Goal: Information Seeking & Learning: Learn about a topic

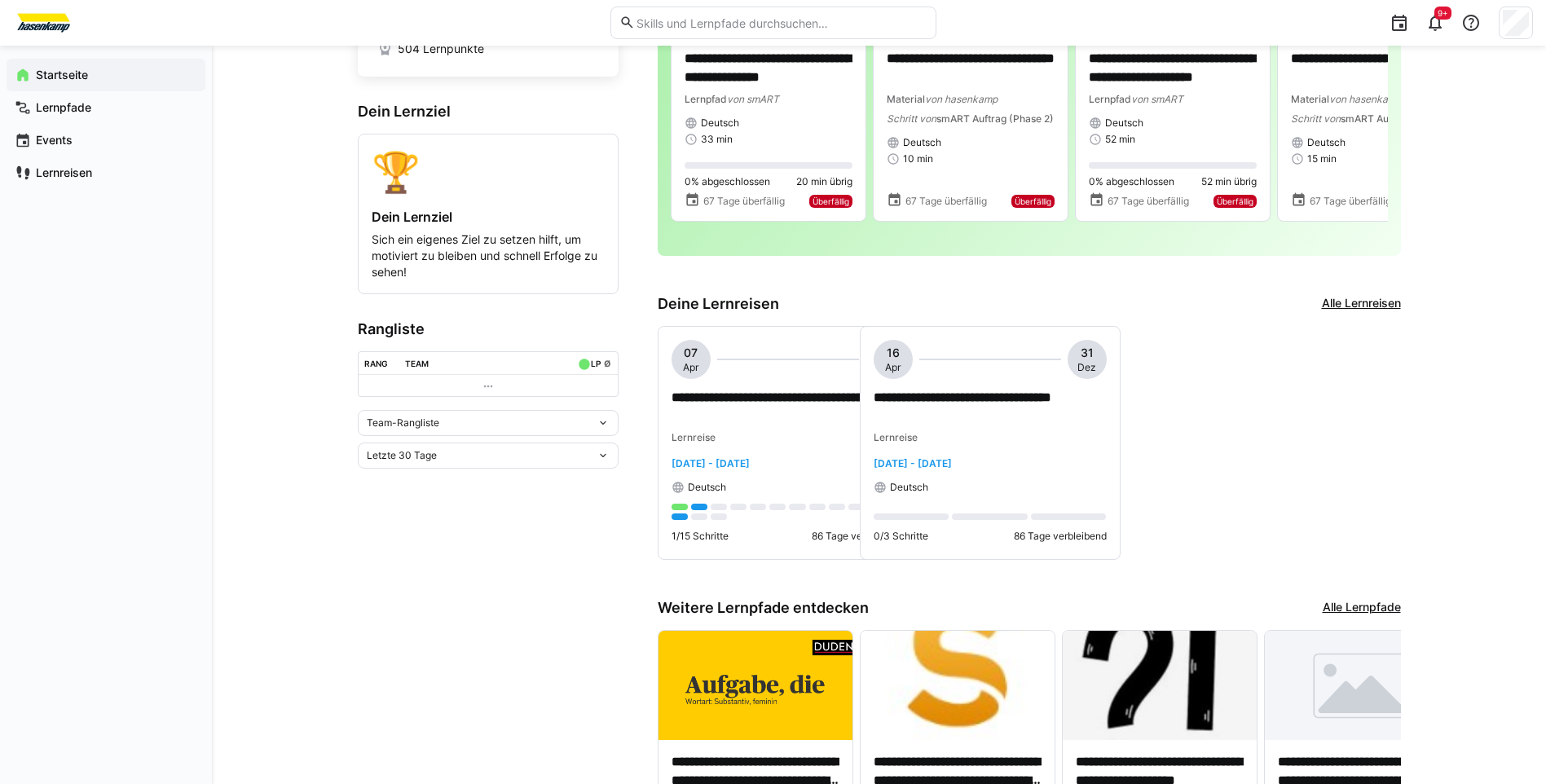
scroll to position [78, 0]
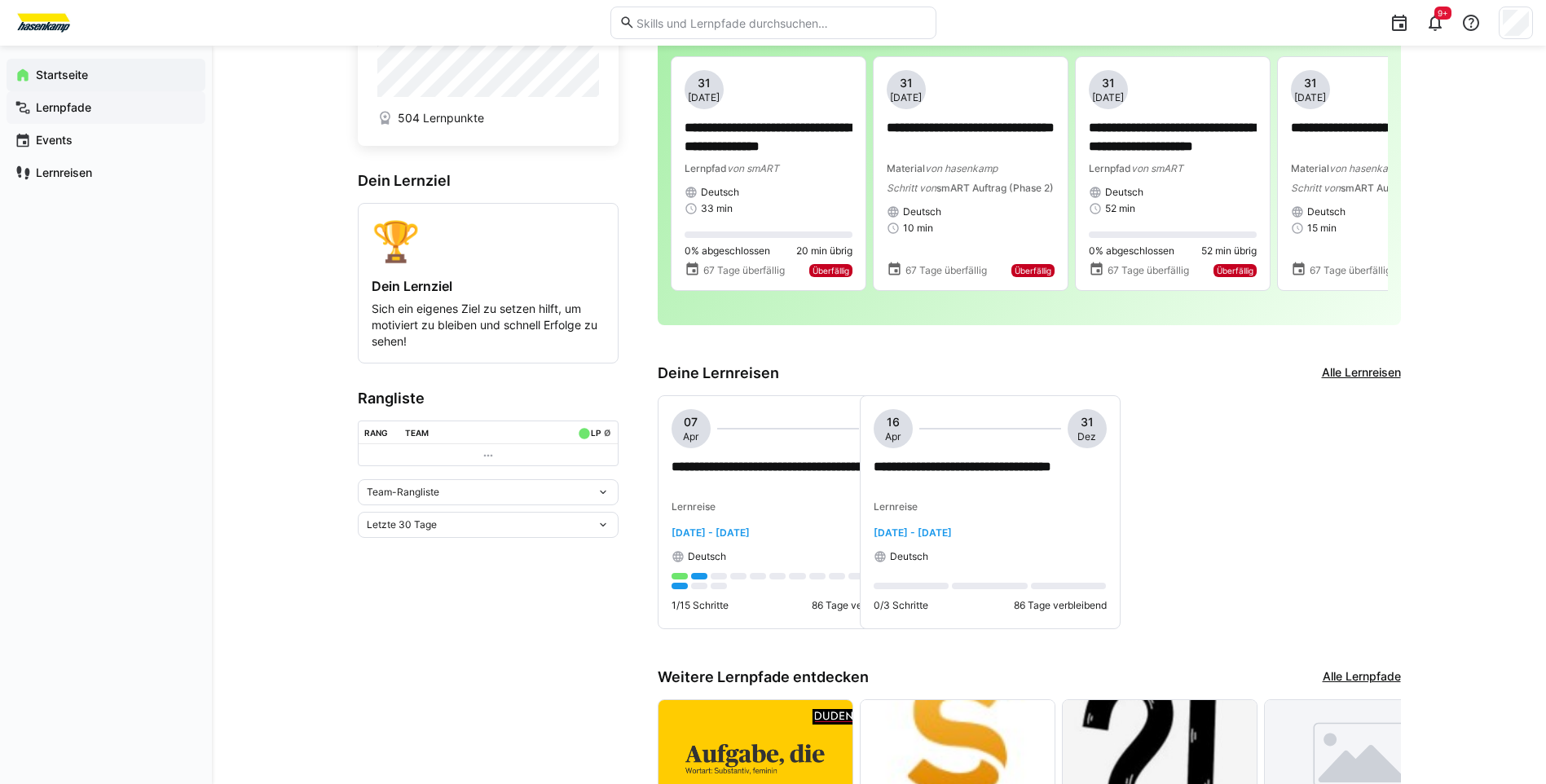
drag, startPoint x: 35, startPoint y: 111, endPoint x: 59, endPoint y: 120, distance: 25.6
click at [35, 111] on span "Lernpfade" at bounding box center [115, 107] width 164 height 16
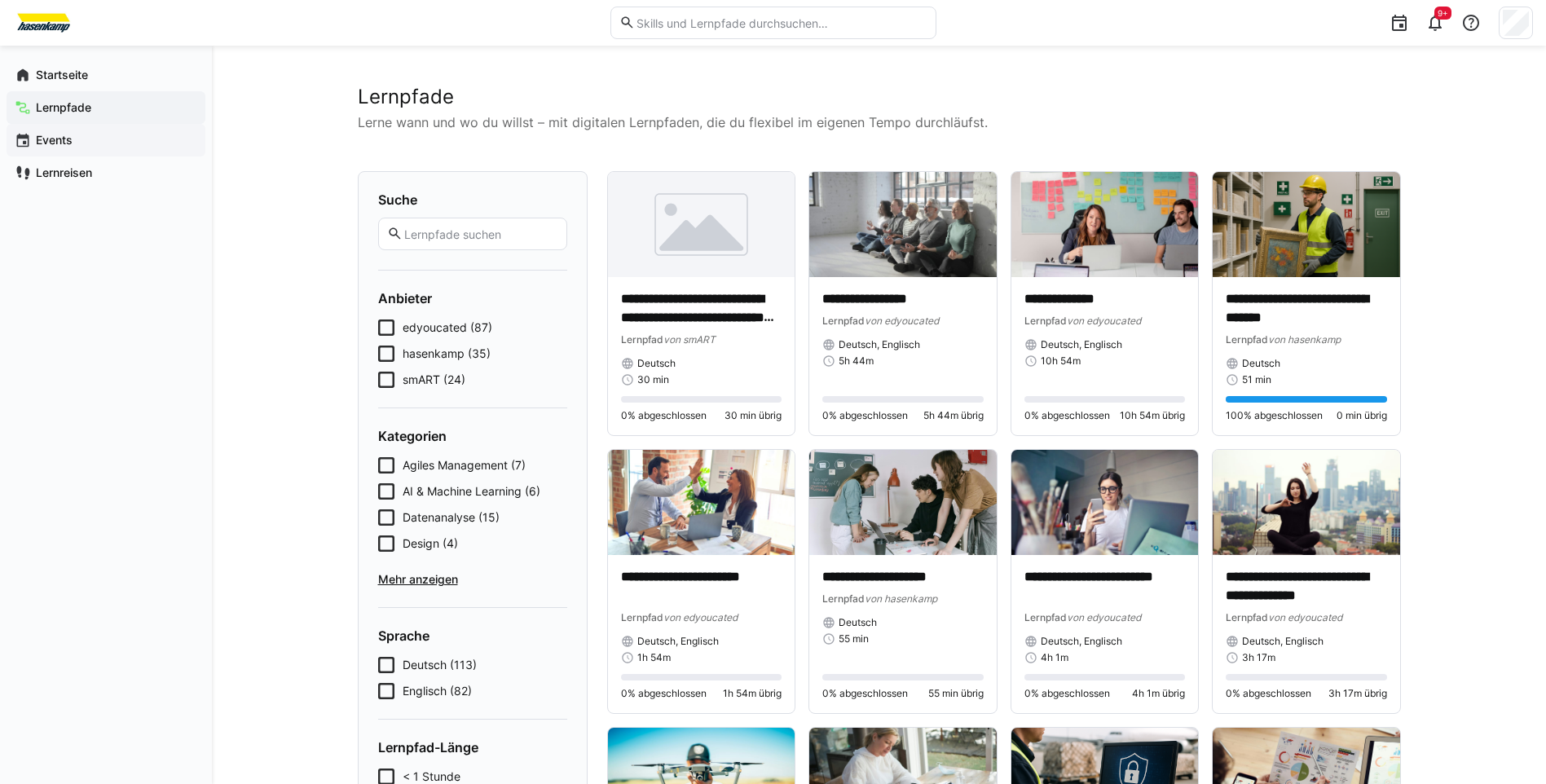
click at [0, 0] on app-navigation-label "Events" at bounding box center [0, 0] width 0 height 0
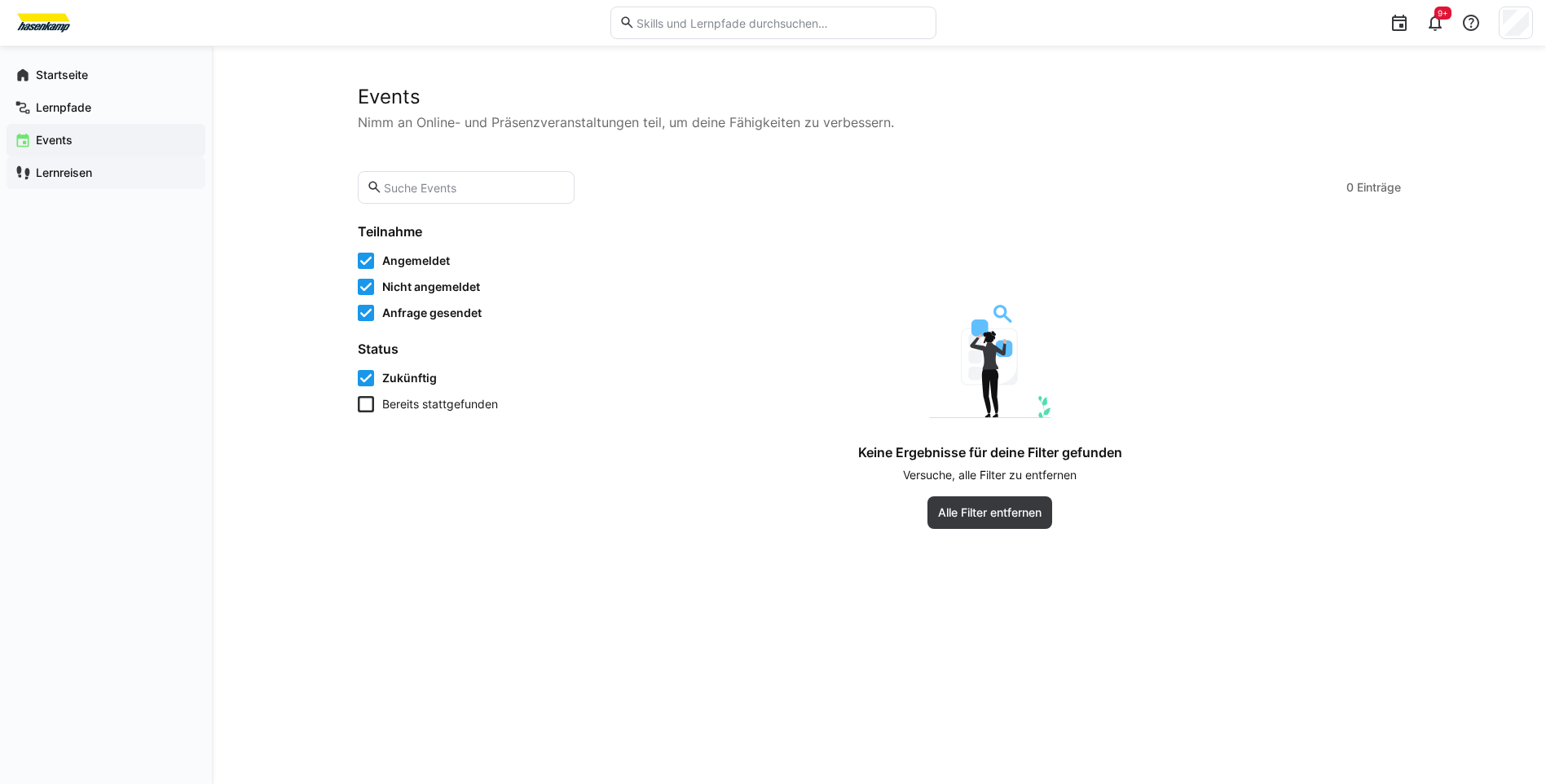
click at [29, 172] on eds-icon at bounding box center [22, 172] width 16 height 16
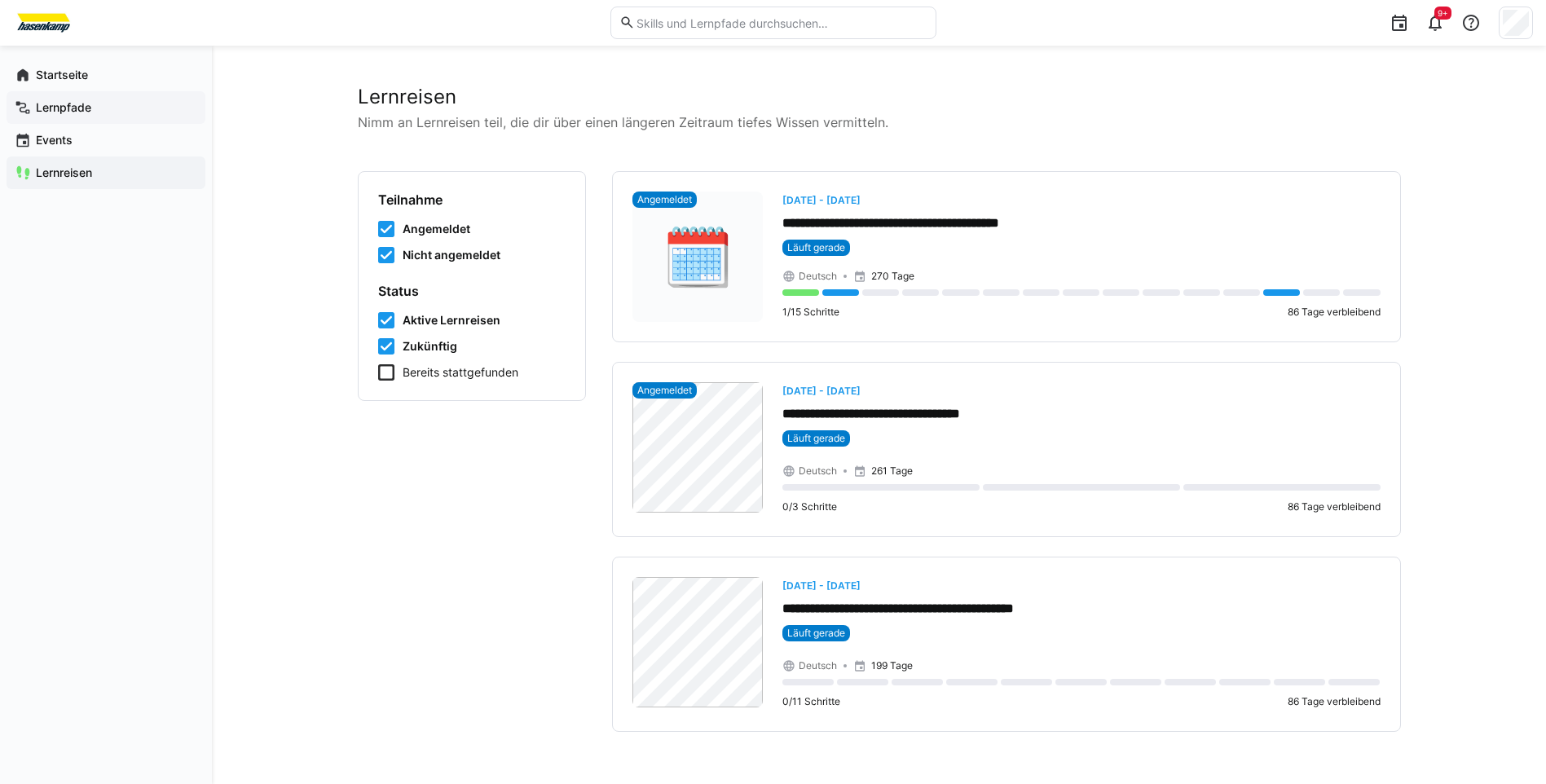
click at [0, 0] on app-navigation-label "Lernpfade" at bounding box center [0, 0] width 0 height 0
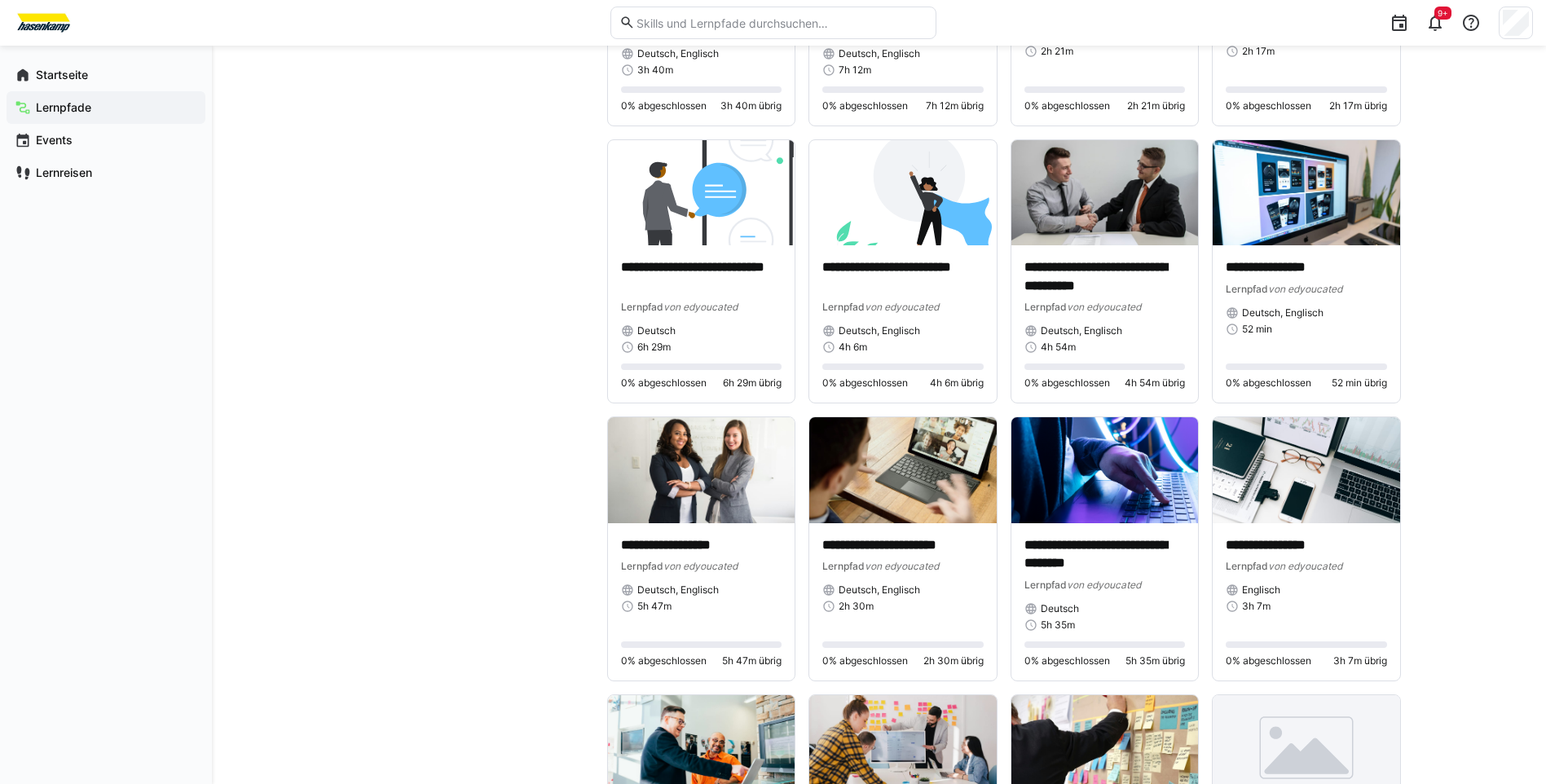
scroll to position [1467, 0]
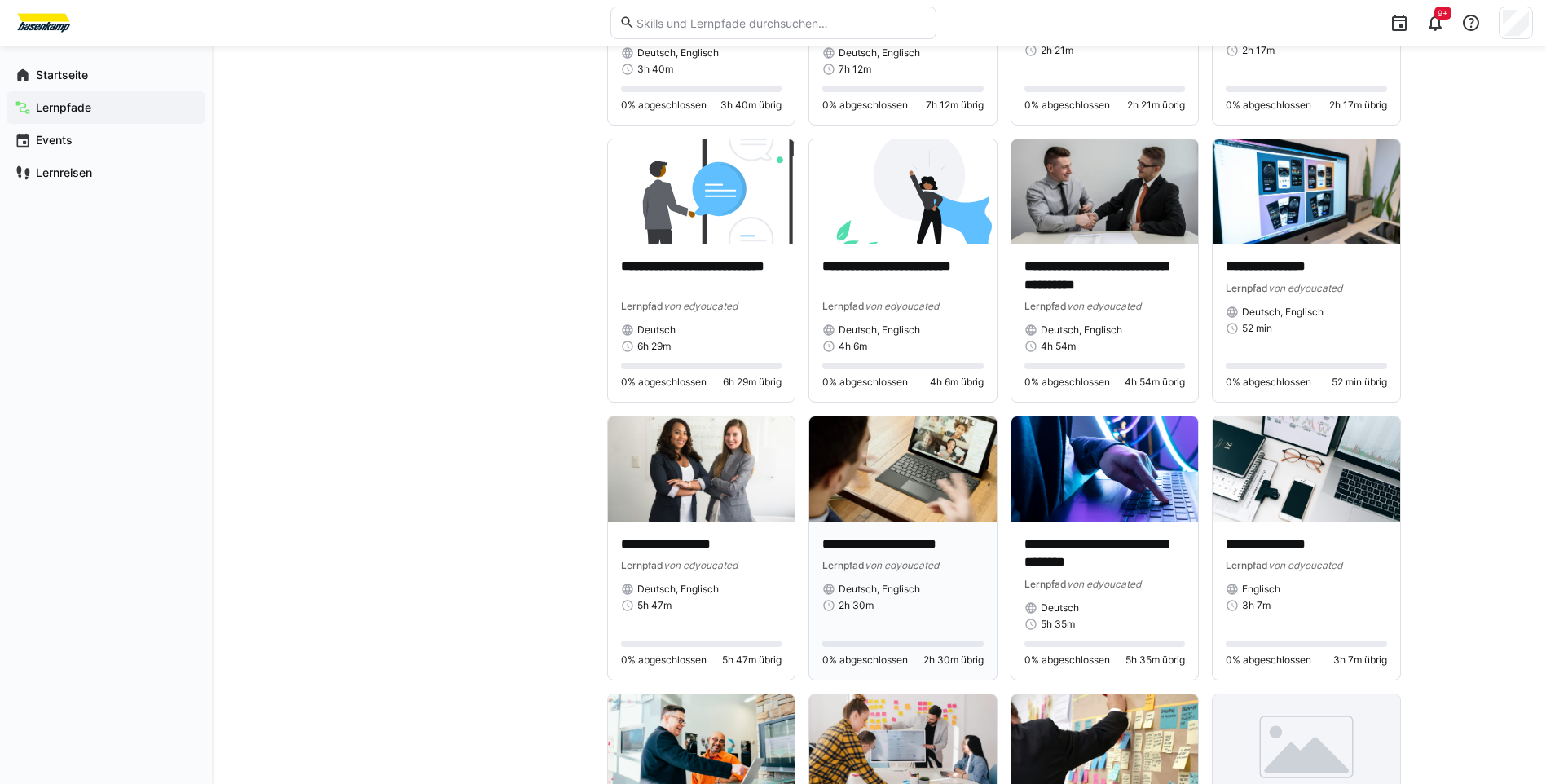
scroll to position [1630, 0]
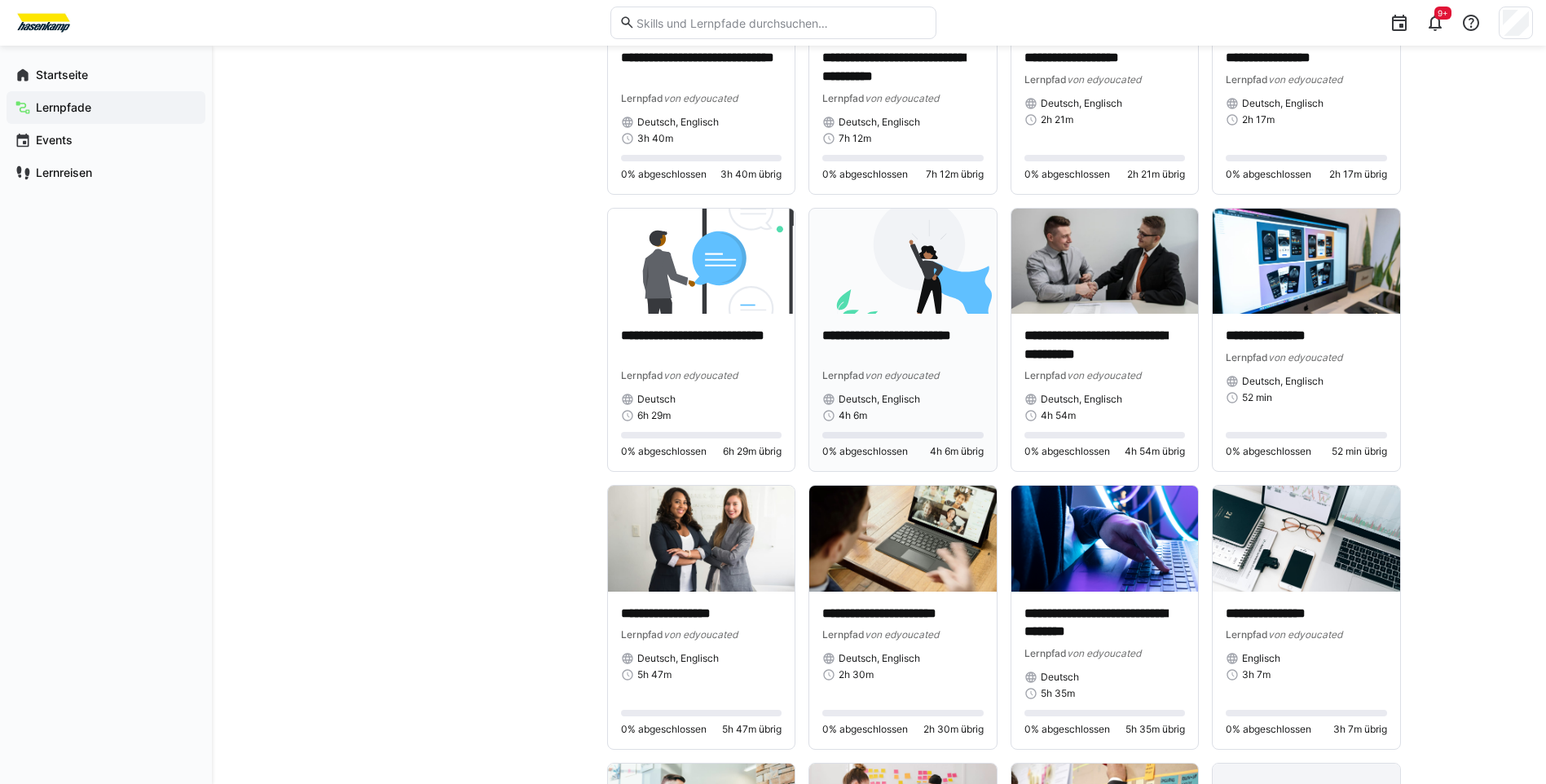
click at [907, 317] on div "**********" at bounding box center [903, 392] width 187 height 158
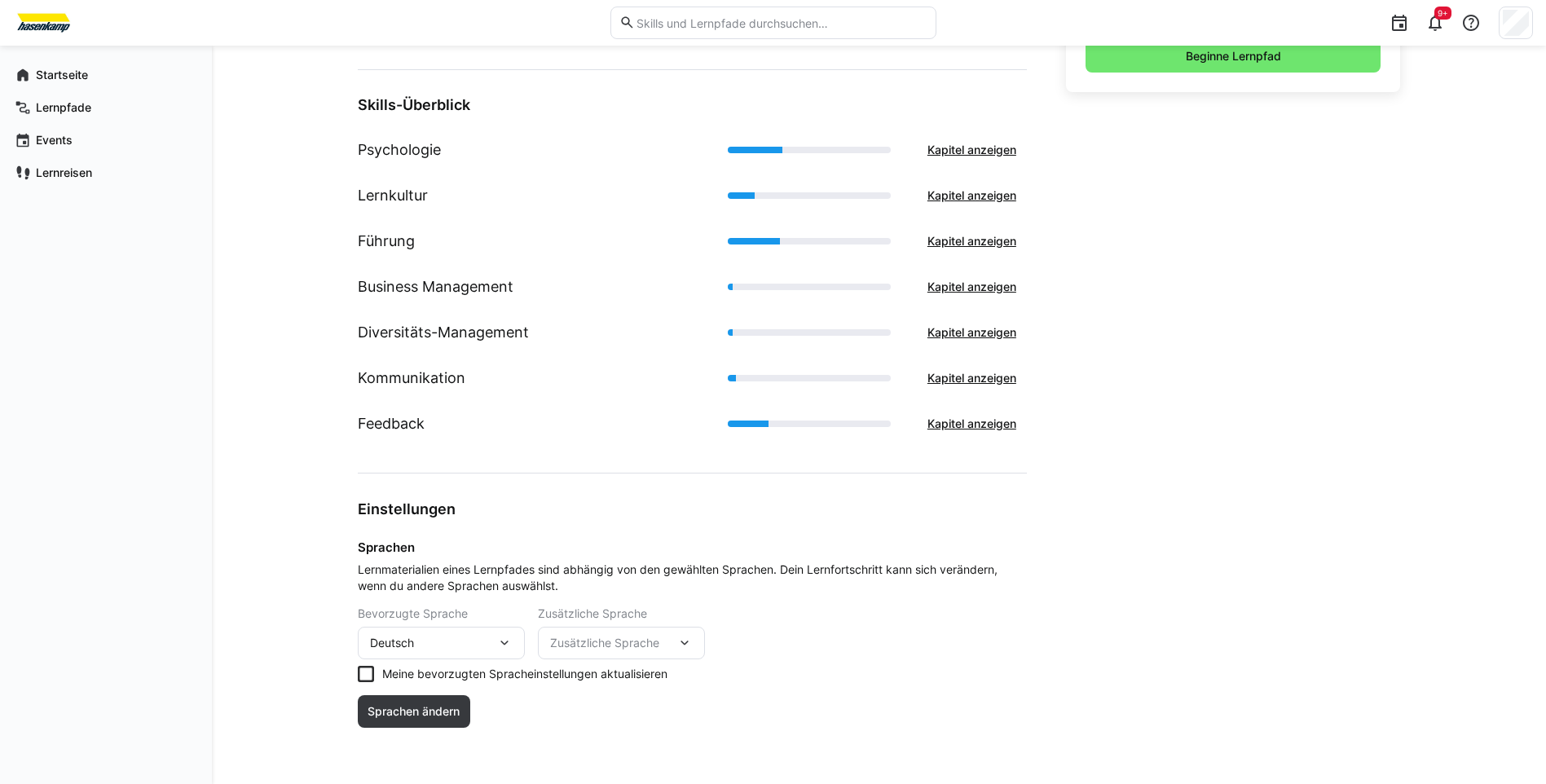
scroll to position [596, 0]
click at [0, 0] on app-navigation-label "Startseite" at bounding box center [0, 0] width 0 height 0
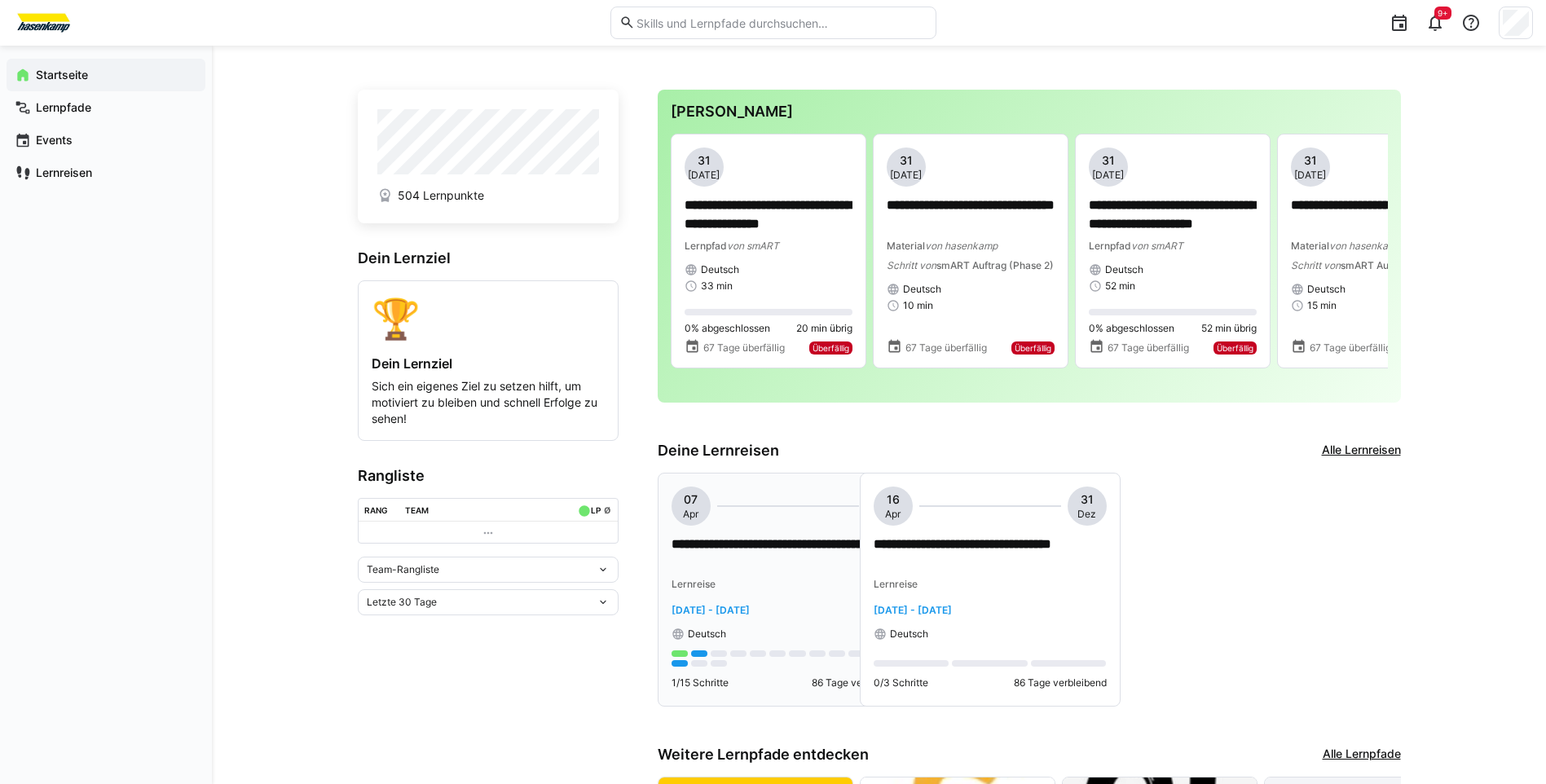
click at [723, 549] on p "**********" at bounding box center [788, 554] width 233 height 37
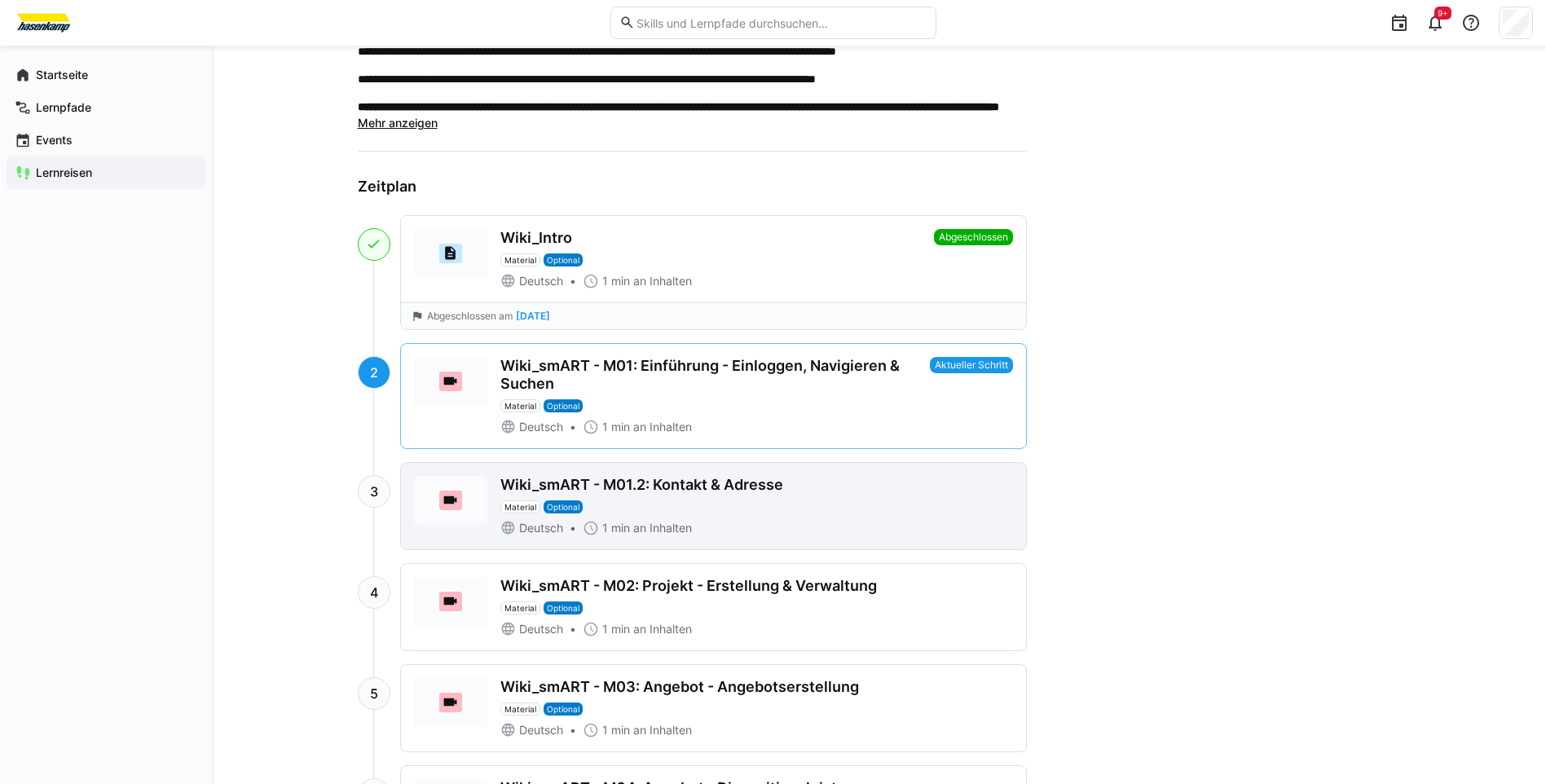
scroll to position [489, 0]
